Goal: Go to known website: Access a specific website the user already knows

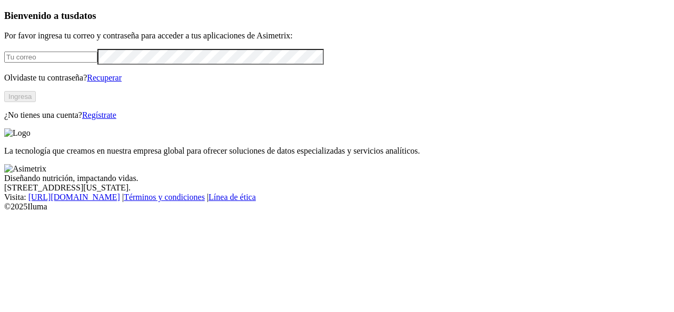
type input "[PERSON_NAME][EMAIL_ADDRESS][DOMAIN_NAME]"
click at [36, 102] on button "Ingresa" at bounding box center [20, 96] width 32 height 11
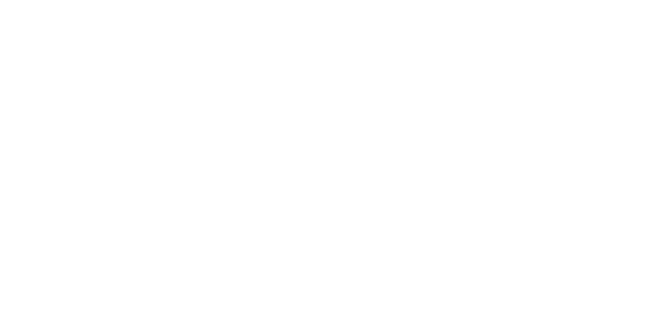
scroll to position [86, 0]
